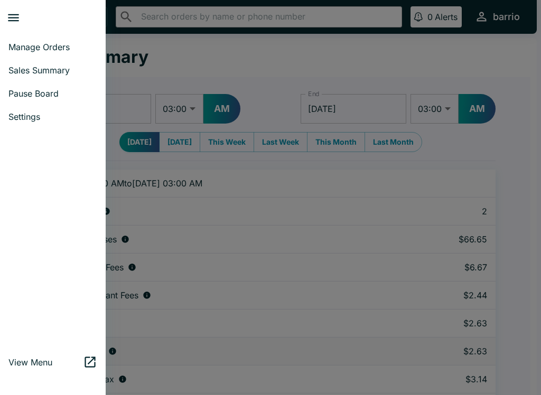
select select "03:00"
click at [215, 146] on div at bounding box center [270, 197] width 541 height 395
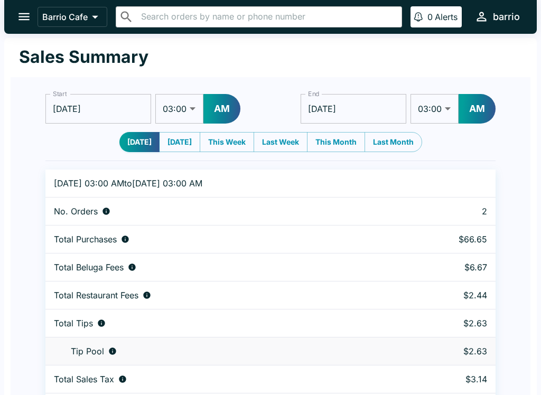
click at [17, 18] on icon "open drawer" at bounding box center [24, 17] width 14 height 14
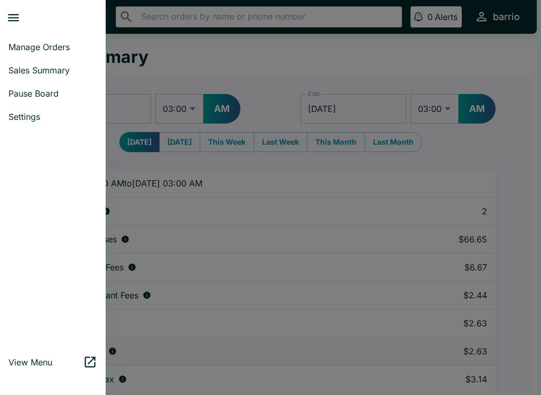
click at [8, 15] on icon "close drawer" at bounding box center [13, 17] width 11 height 7
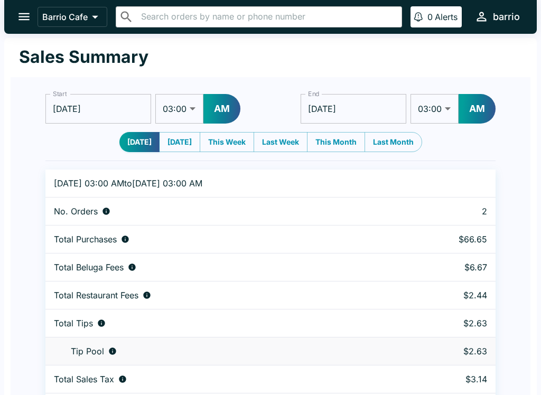
click at [16, 17] on button "open drawer" at bounding box center [24, 16] width 27 height 27
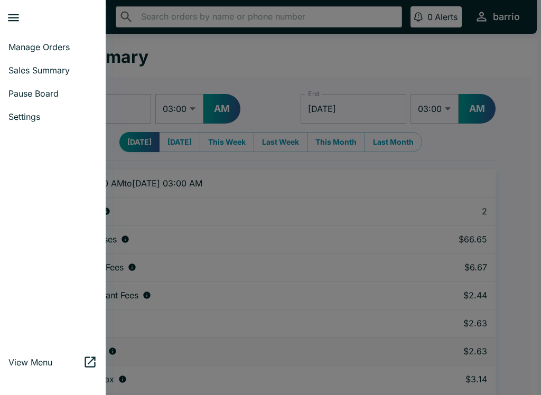
click at [57, 113] on span "Settings" at bounding box center [52, 116] width 89 height 11
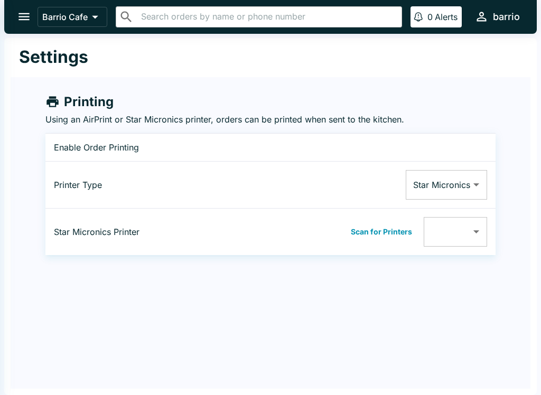
type input "00116244E21E"
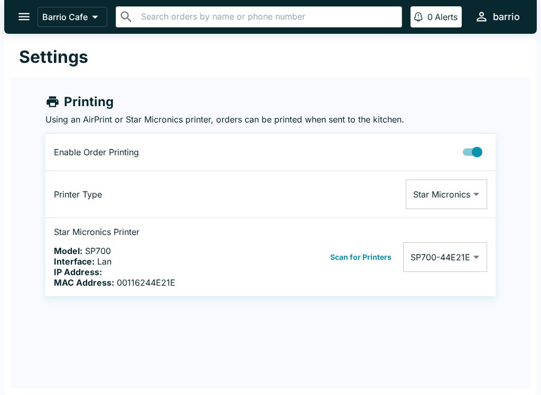
click at [14, 19] on button "open drawer" at bounding box center [24, 16] width 27 height 27
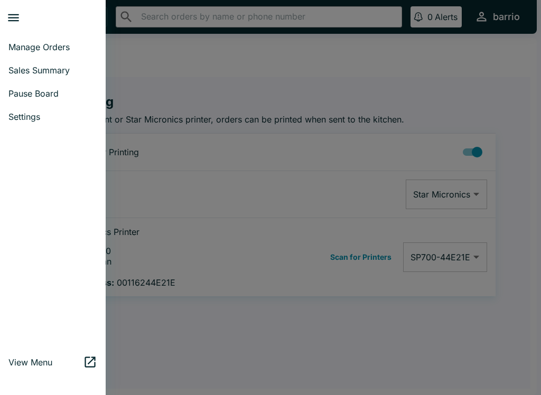
click at [41, 45] on span "Manage Orders" at bounding box center [52, 47] width 89 height 11
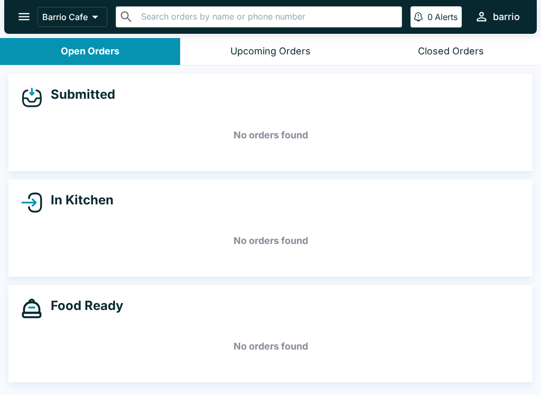
click at [23, 20] on icon "open drawer" at bounding box center [23, 16] width 11 height 7
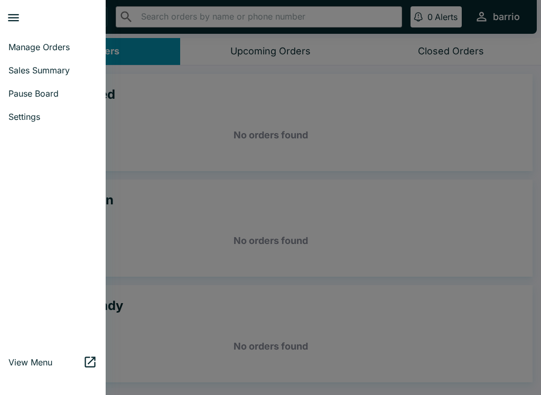
click at [46, 64] on link "Sales Summary" at bounding box center [53, 70] width 106 height 23
select select "03:00"
